Goal: Navigation & Orientation: Find specific page/section

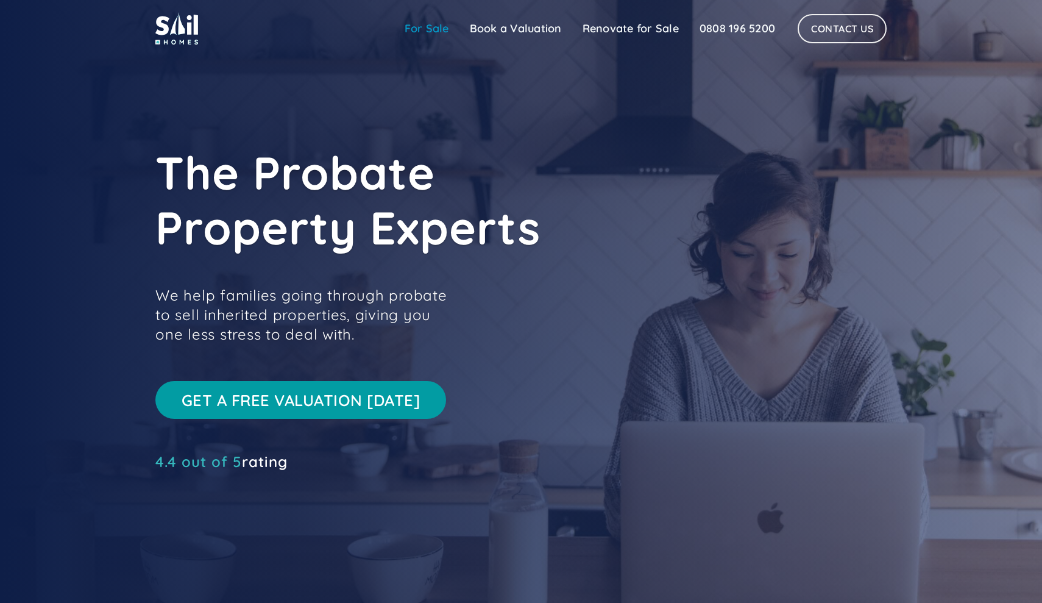
click at [430, 33] on link "For Sale" at bounding box center [426, 28] width 65 height 24
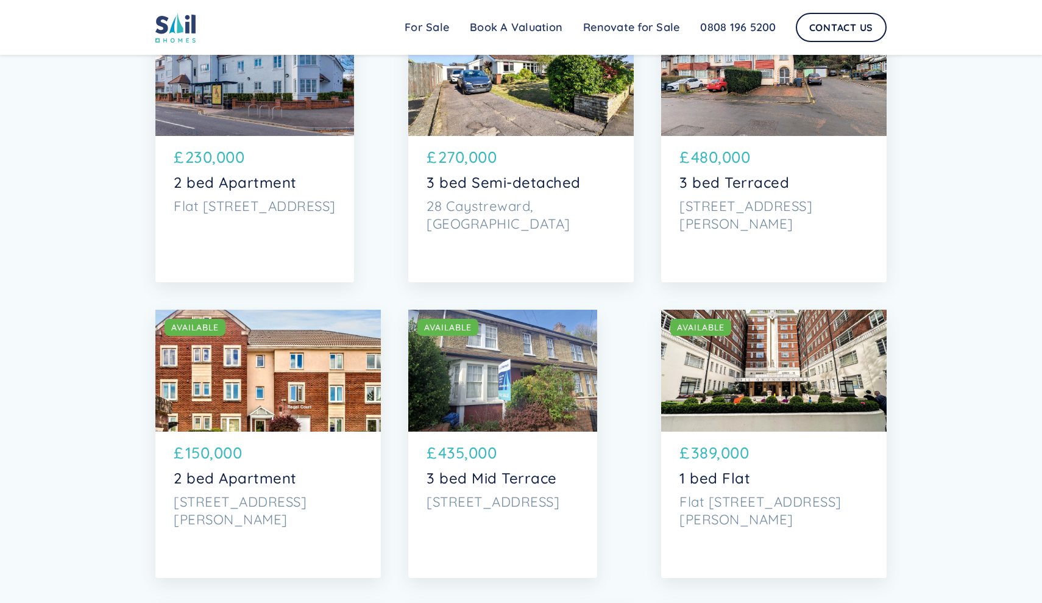
scroll to position [2264, 0]
click at [696, 356] on div "SOLD AVAILABLE" at bounding box center [774, 370] width 226 height 122
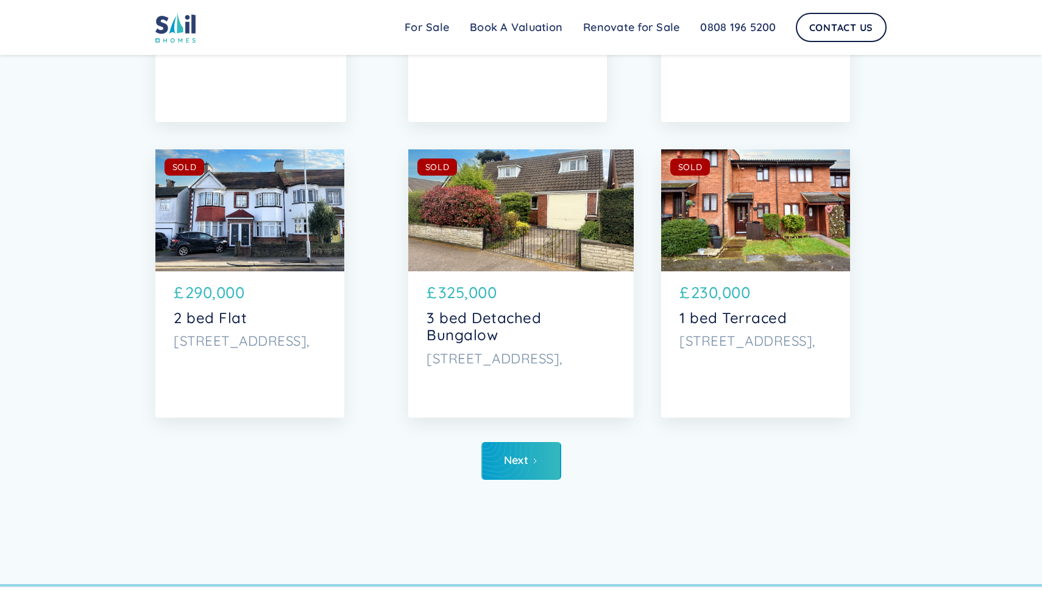
scroll to position [6076, 0]
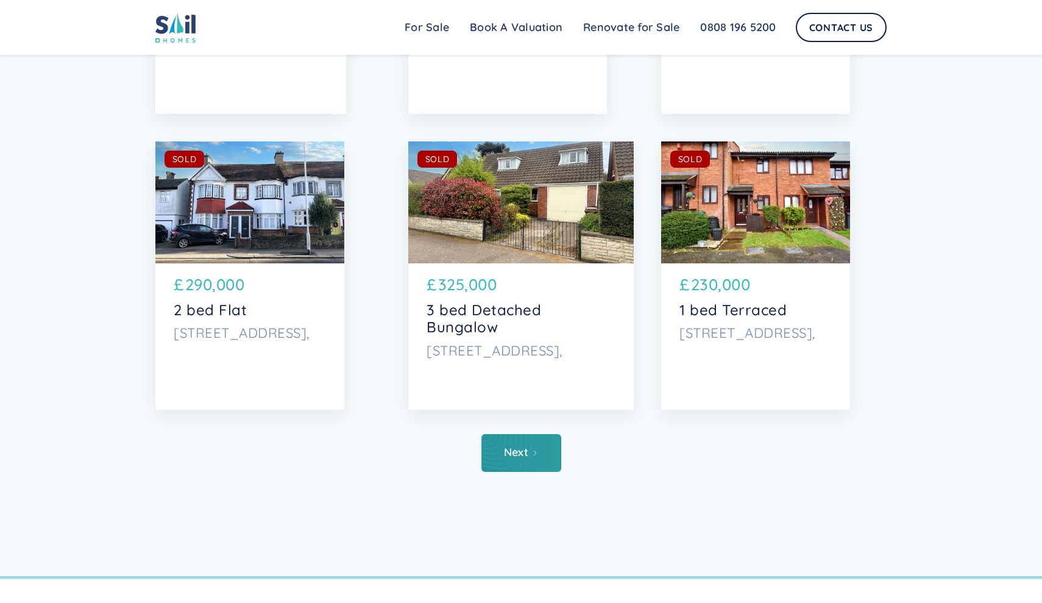
click at [504, 449] on div "Next" at bounding box center [516, 452] width 25 height 12
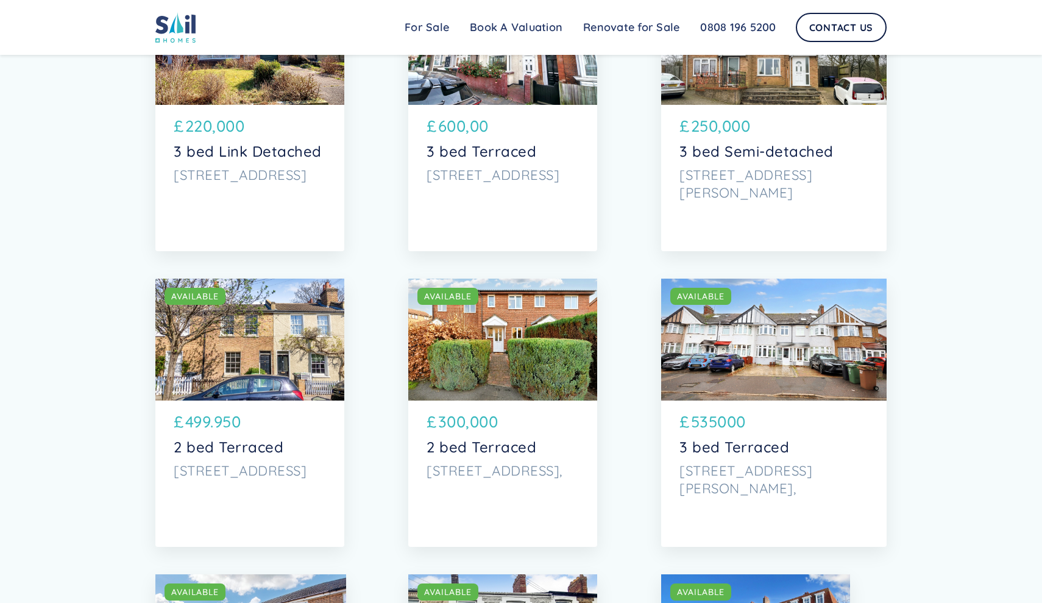
scroll to position [3536, 0]
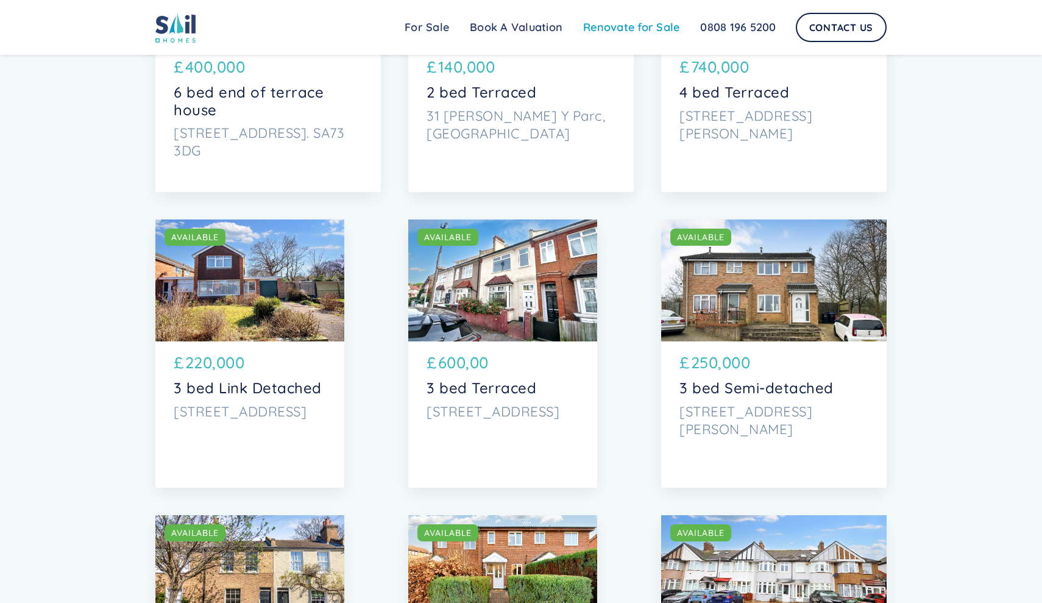
click at [668, 27] on link "Renovate for Sale" at bounding box center [631, 27] width 117 height 24
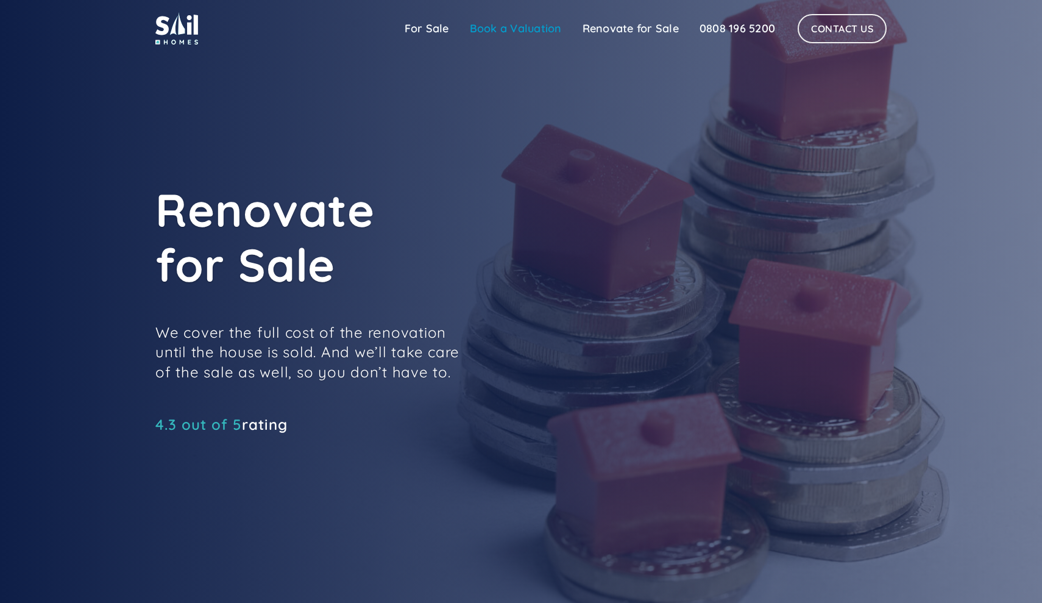
click at [525, 26] on link "Book a Valuation" at bounding box center [516, 28] width 113 height 24
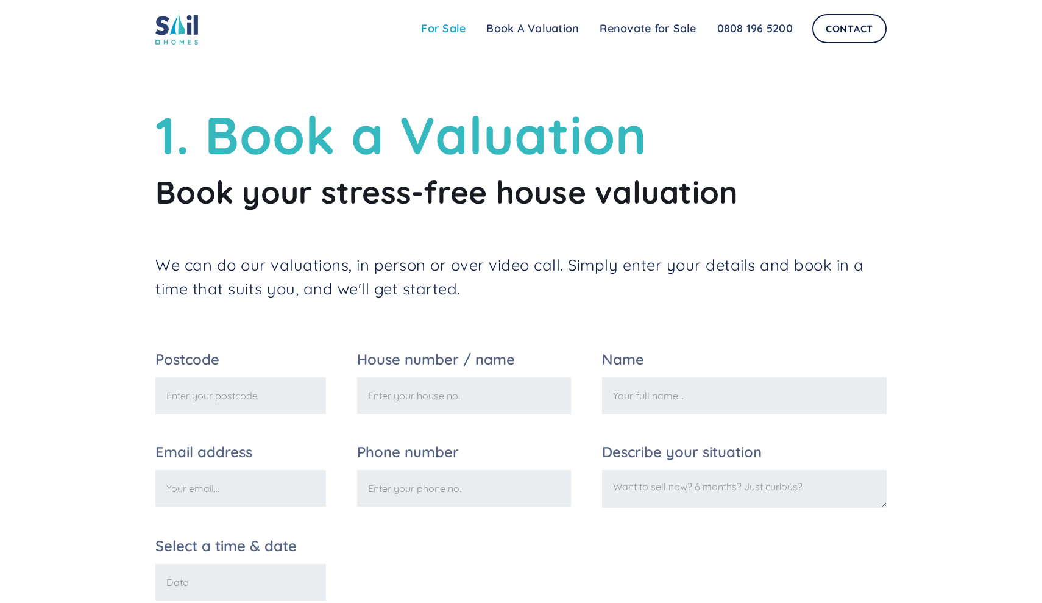
click at [446, 24] on link "For Sale" at bounding box center [443, 28] width 65 height 24
